Goal: Task Accomplishment & Management: Manage account settings

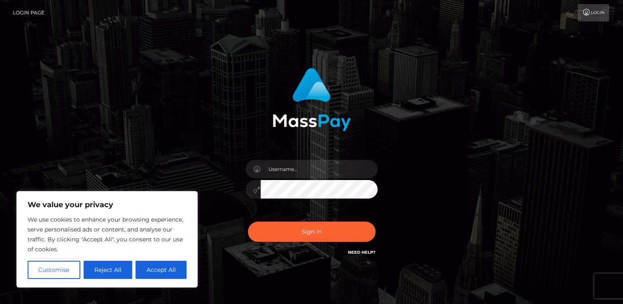
click at [601, 13] on link "Login" at bounding box center [592, 12] width 31 height 17
click at [285, 162] on input "text" at bounding box center [318, 169] width 117 height 19
type input "delbeta.536@gmail.com"
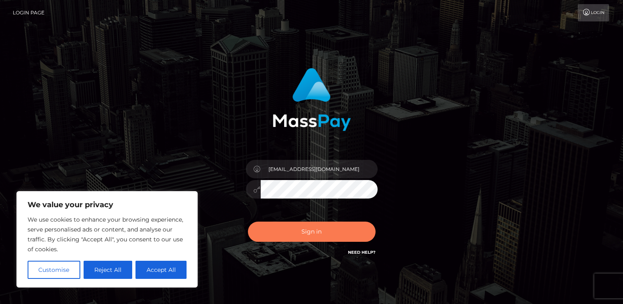
click at [281, 231] on button "Sign in" at bounding box center [312, 231] width 128 height 20
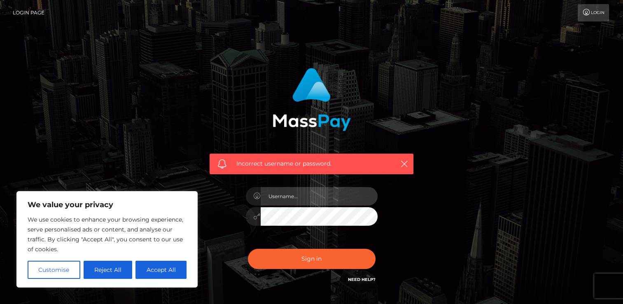
click at [270, 195] on input "text" at bounding box center [318, 196] width 117 height 19
click at [402, 165] on icon "button" at bounding box center [404, 164] width 8 height 8
click at [31, 12] on link "Login Page" at bounding box center [29, 12] width 32 height 17
